Goal: Transaction & Acquisition: Purchase product/service

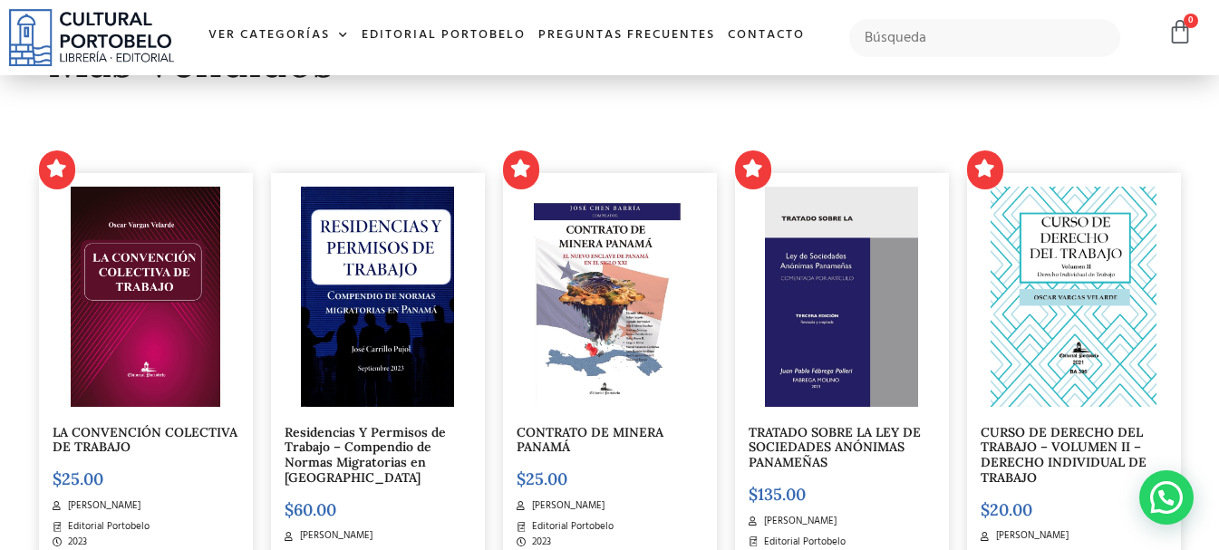
scroll to position [544, 0]
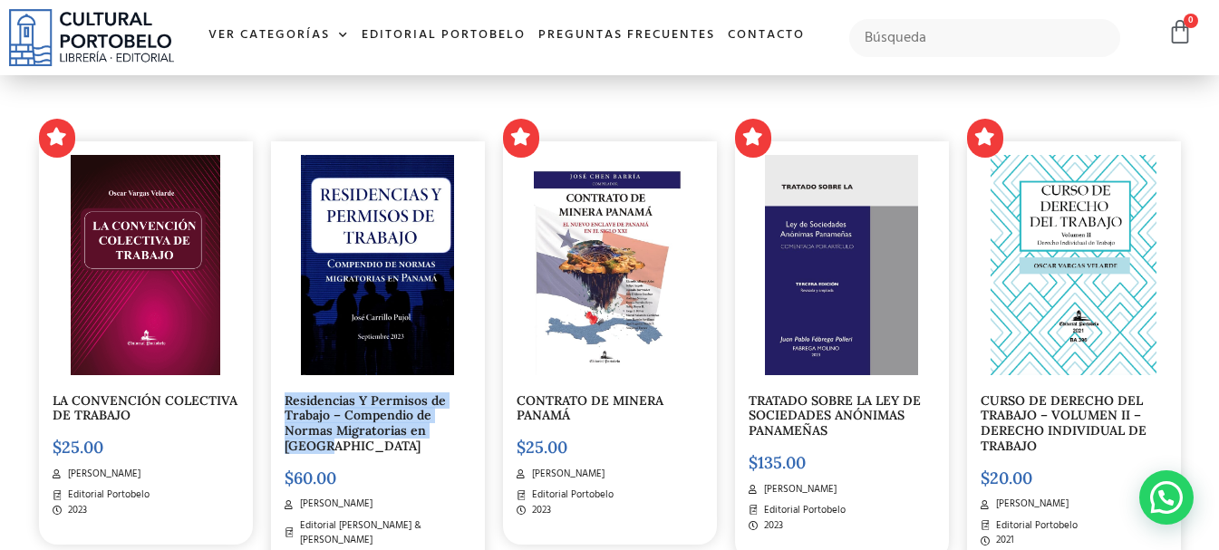
drag, startPoint x: 275, startPoint y: 391, endPoint x: 349, endPoint y: 456, distance: 98.3
click at [349, 456] on div "Residencias Y Permisos de Trabajo – Compendio de Normas Migratorias en Panamá $…" at bounding box center [378, 365] width 214 height 449
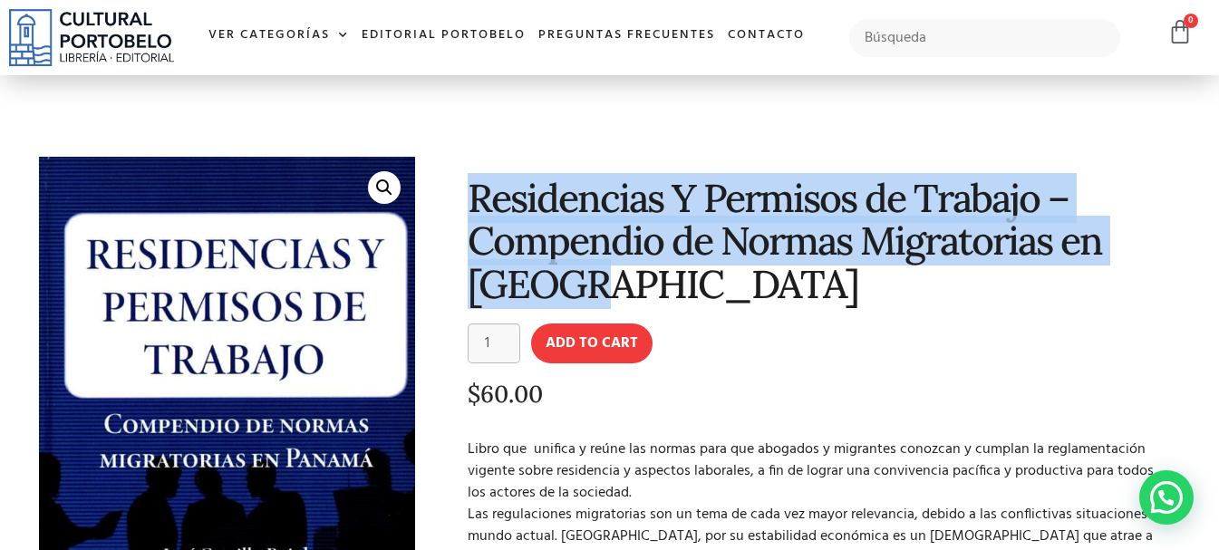
drag, startPoint x: 606, startPoint y: 290, endPoint x: 464, endPoint y: 206, distance: 165.3
click at [464, 206] on div "Residencias Y Permisos de Trabajo – Compendio de Normas Migratorias en [GEOGRAP…" at bounding box center [807, 489] width 766 height 682
copy h1 "Residencias Y Permisos de Trabajo – Compendio de Normas Migratorias en [GEOGRAP…"
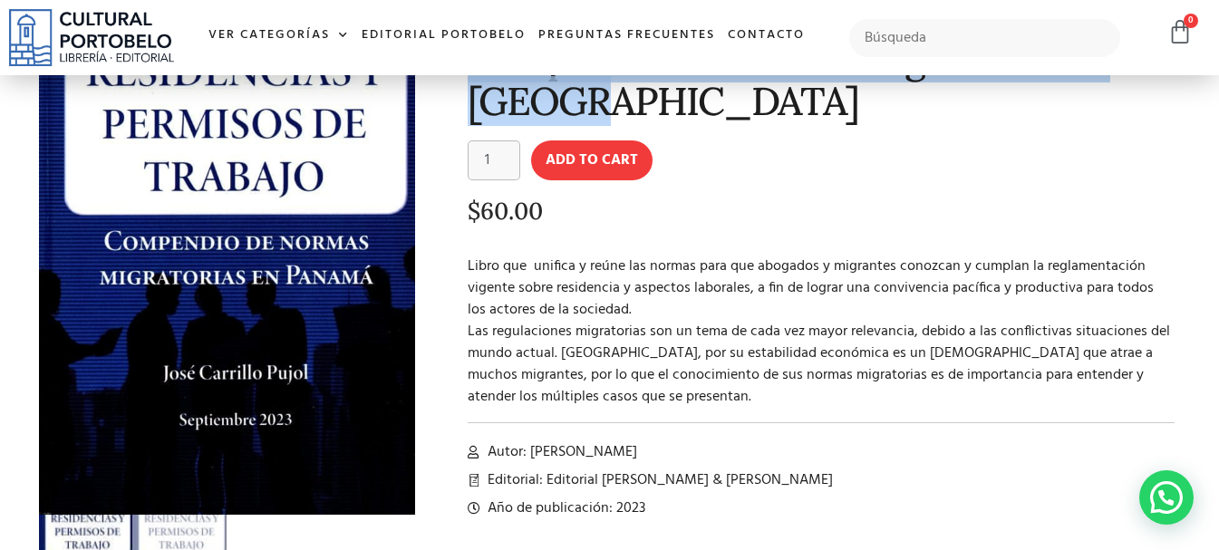
scroll to position [181, 0]
